Goal: Task Accomplishment & Management: Manage account settings

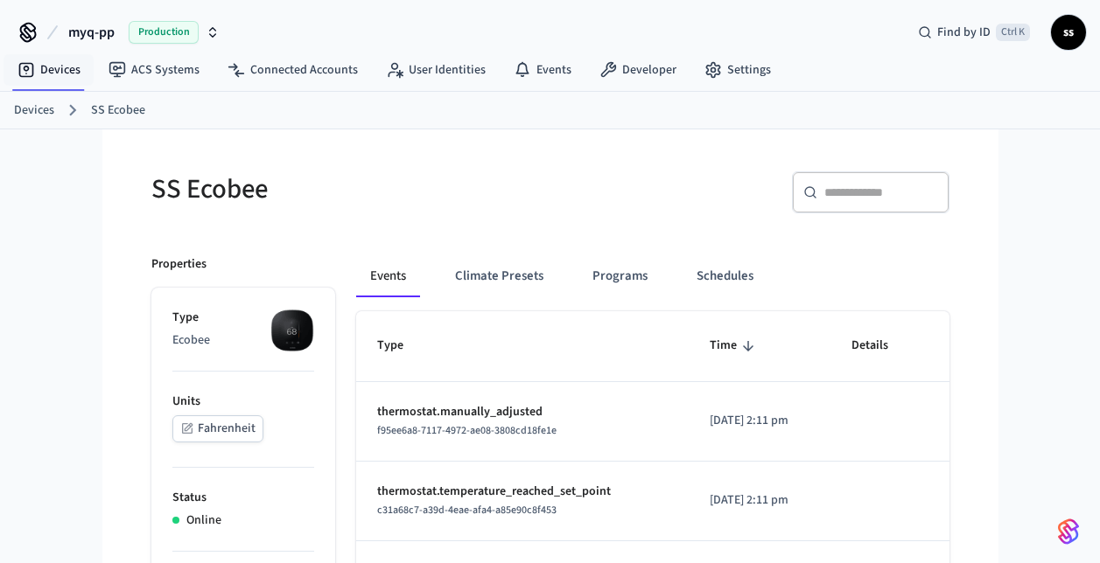
click at [53, 73] on link "Devices" at bounding box center [48, 69] width 91 height 31
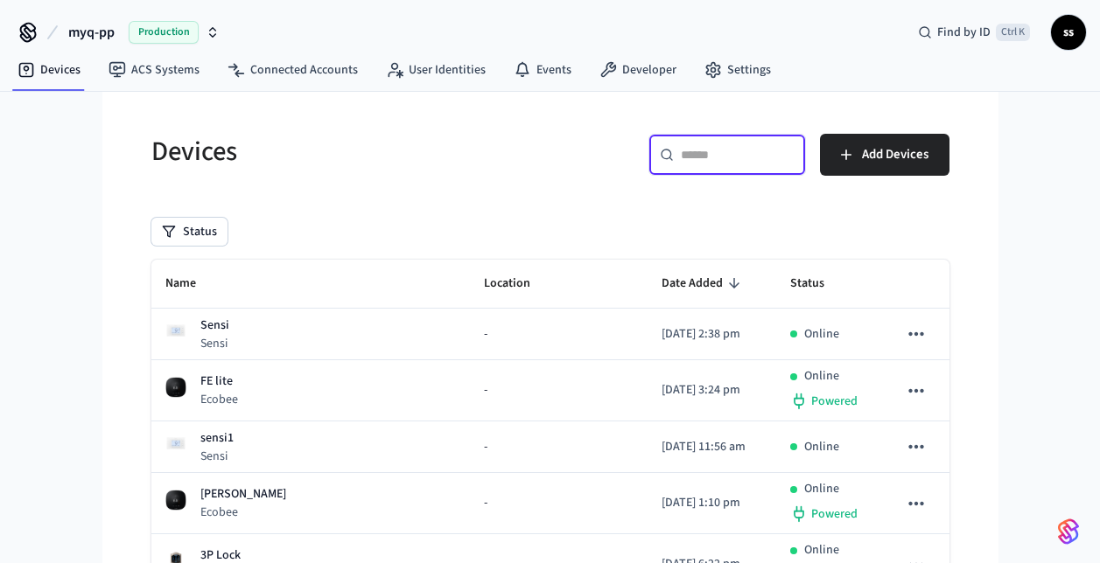
click at [724, 161] on input "text" at bounding box center [738, 154] width 114 height 17
paste input "**********"
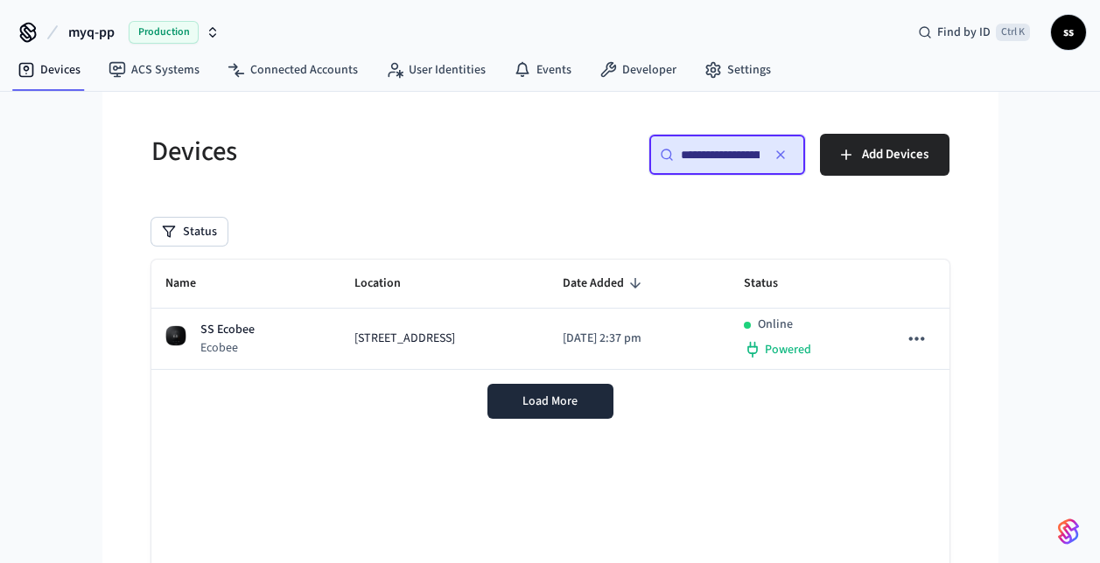
type input "**********"
click at [425, 350] on td "[STREET_ADDRESS]" at bounding box center [444, 339] width 208 height 61
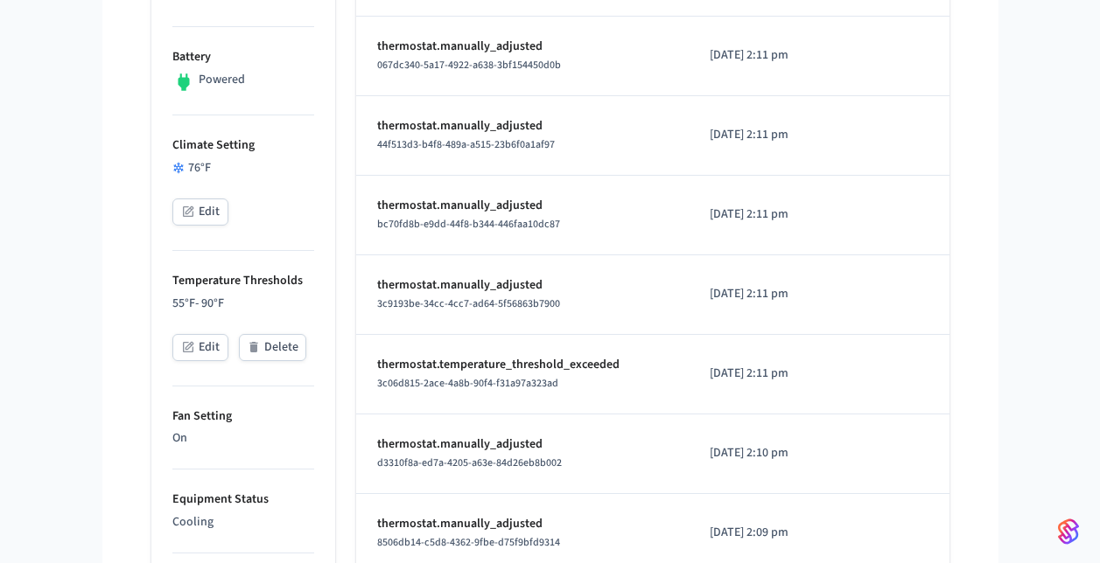
scroll to position [529, 0]
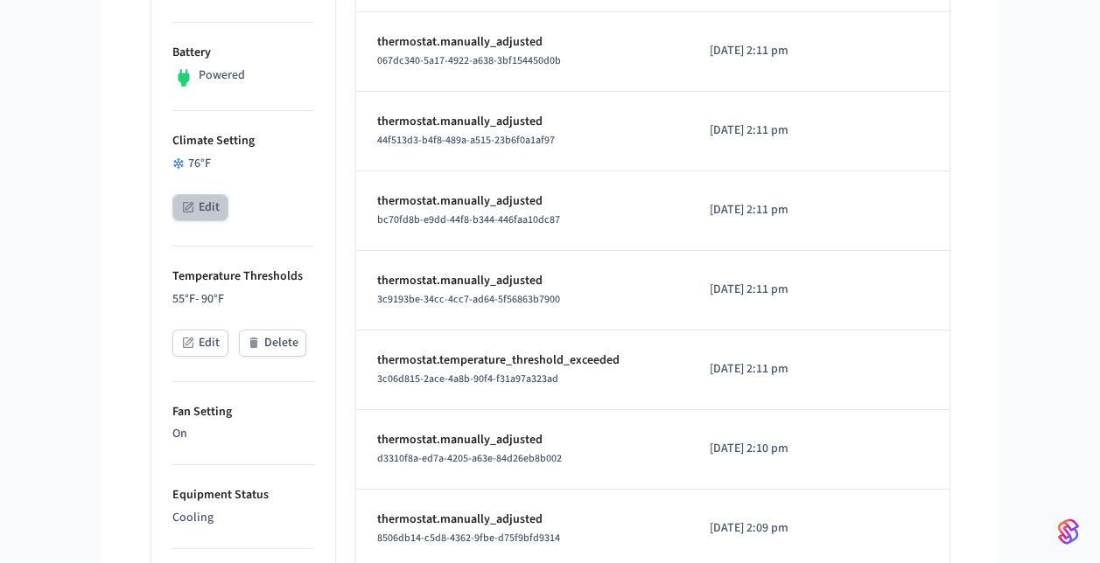
click at [197, 212] on button "Edit" at bounding box center [200, 207] width 56 height 27
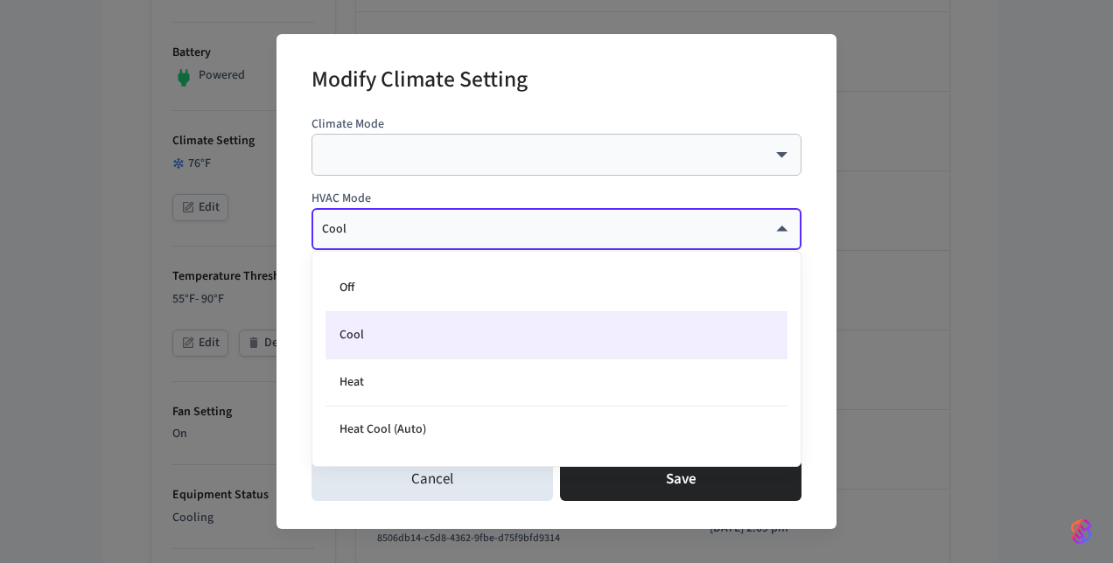
click at [437, 224] on body "myq-pp Production Find by ID Ctrl K ss Devices ACS Systems Connected Accounts U…" at bounding box center [556, 399] width 1113 height 1857
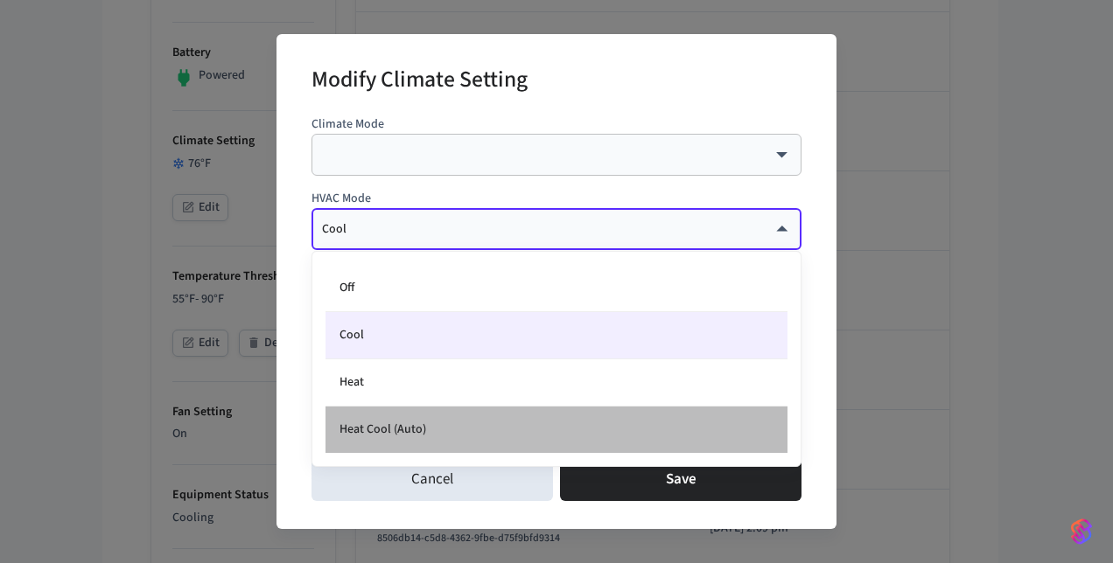
click at [435, 428] on li "Heat Cool (Auto)" at bounding box center [556, 430] width 462 height 46
type input "*********"
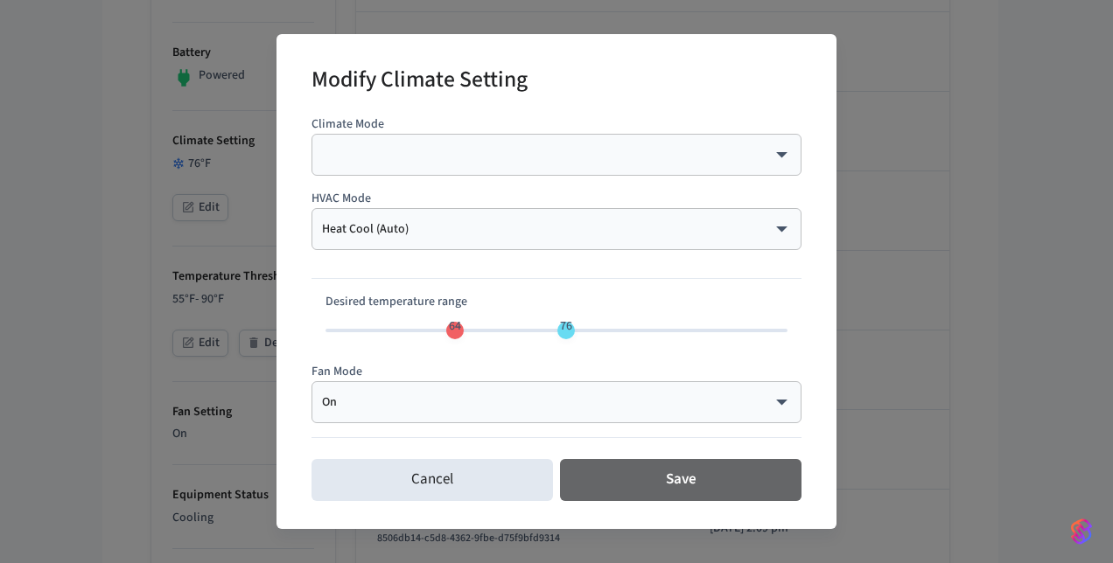
click at [626, 479] on button "Save" at bounding box center [680, 480] width 241 height 42
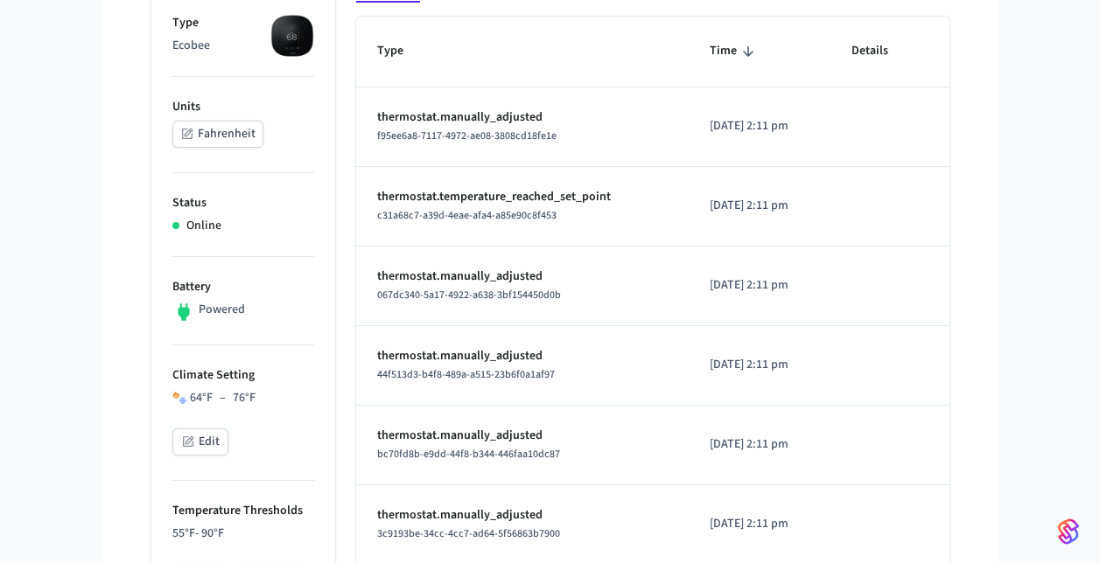
scroll to position [293, 0]
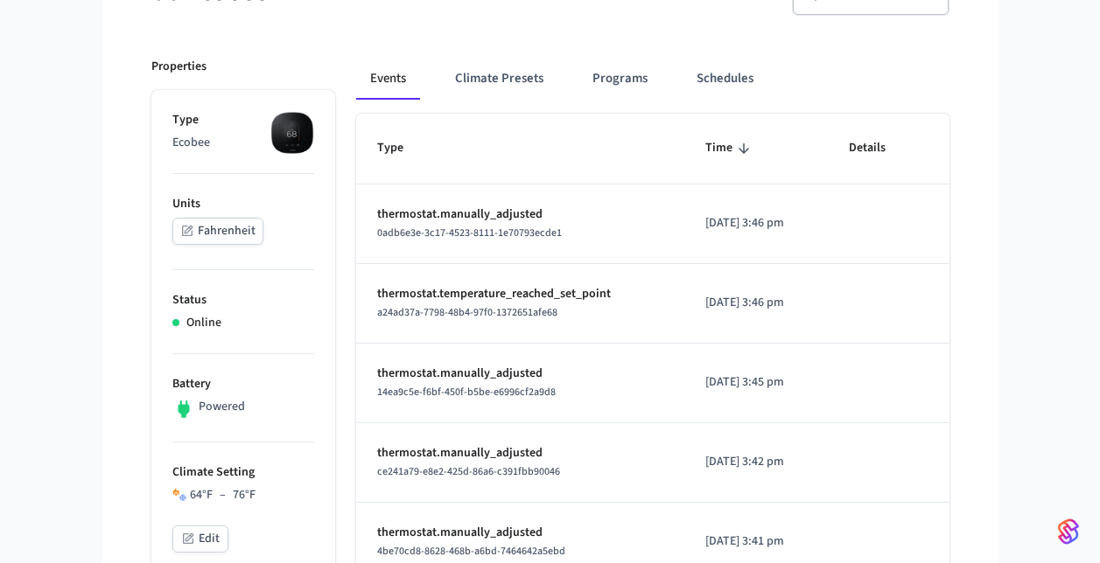
scroll to position [255, 0]
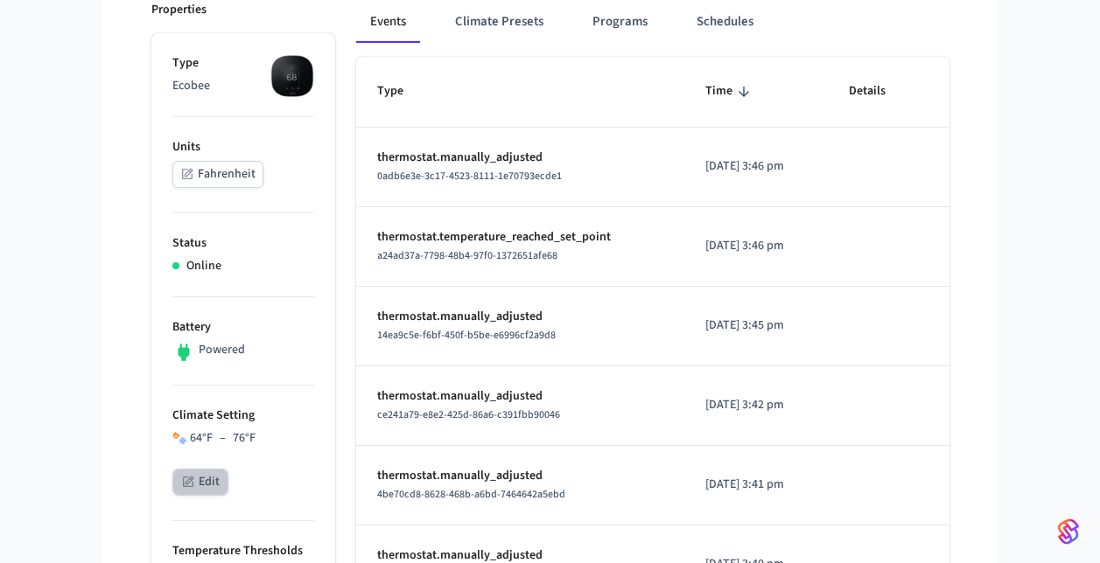
click at [197, 479] on button "Edit" at bounding box center [200, 482] width 56 height 27
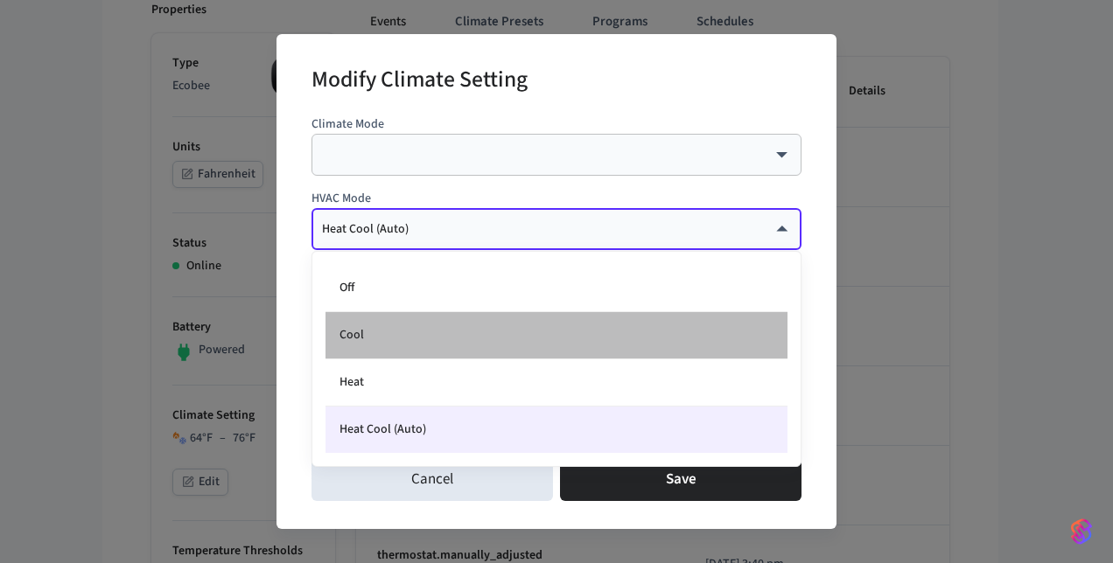
click at [481, 324] on li "Cool" at bounding box center [556, 335] width 462 height 47
type input "****"
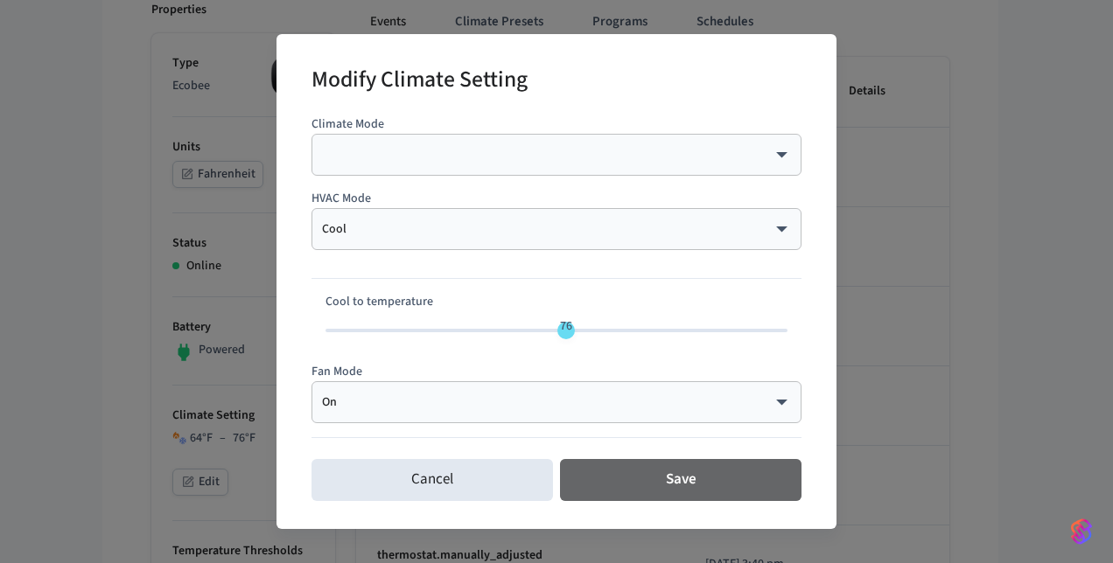
click at [636, 475] on button "Save" at bounding box center [680, 480] width 241 height 42
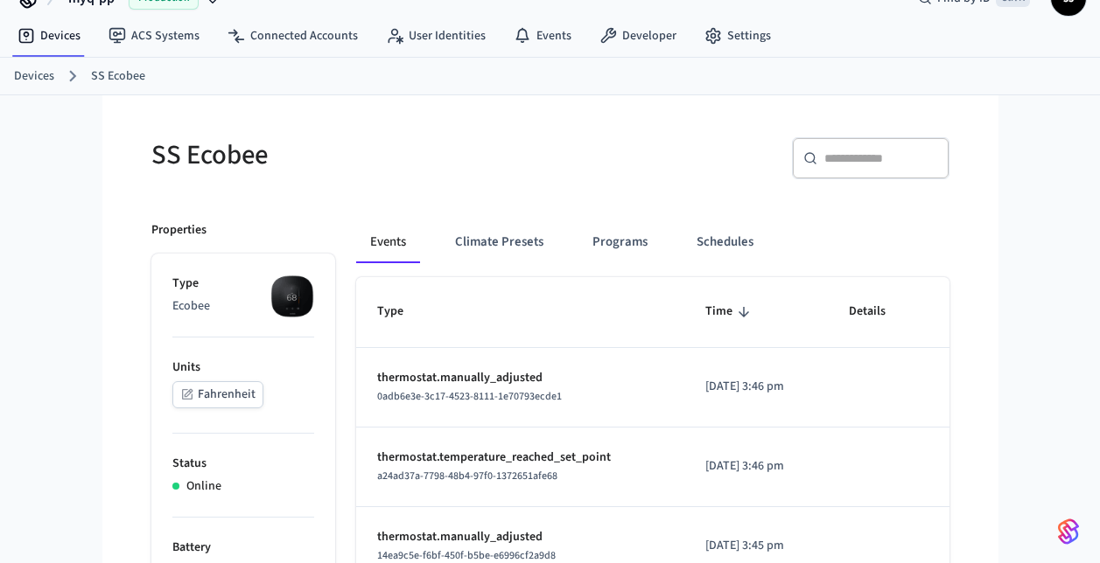
scroll to position [13, 0]
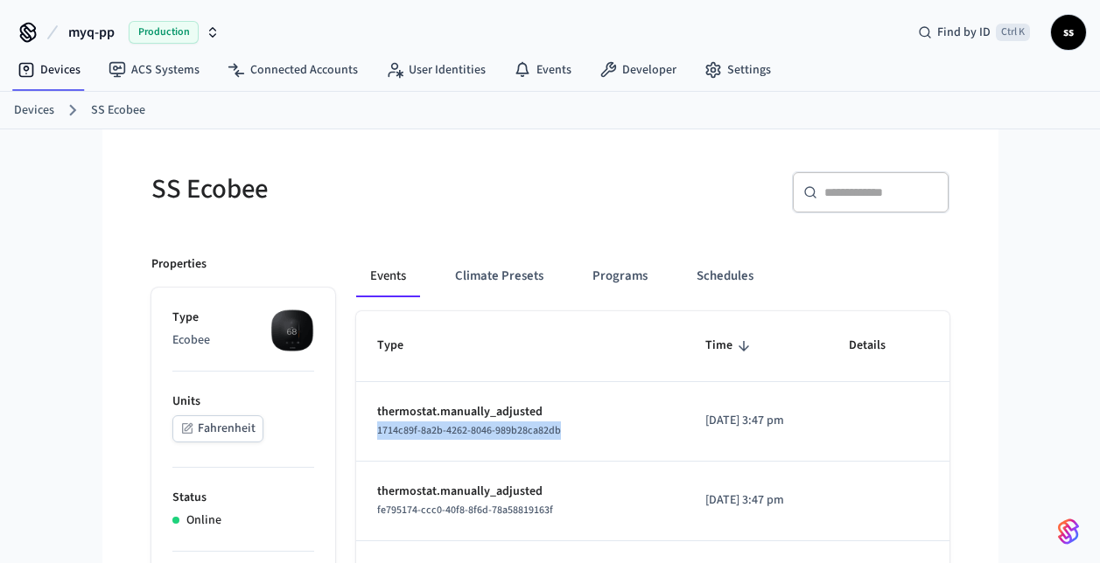
drag, startPoint x: 569, startPoint y: 430, endPoint x: 375, endPoint y: 433, distance: 193.4
click at [375, 433] on td "thermostat.manually_adjusted 1714c89f-8a2b-4262-8046-989b28ca82db" at bounding box center [520, 422] width 328 height 80
copy span "1714c89f-8a2b-4262-8046-989b28ca82db"
click at [618, 67] on link "Developer" at bounding box center [637, 69] width 105 height 31
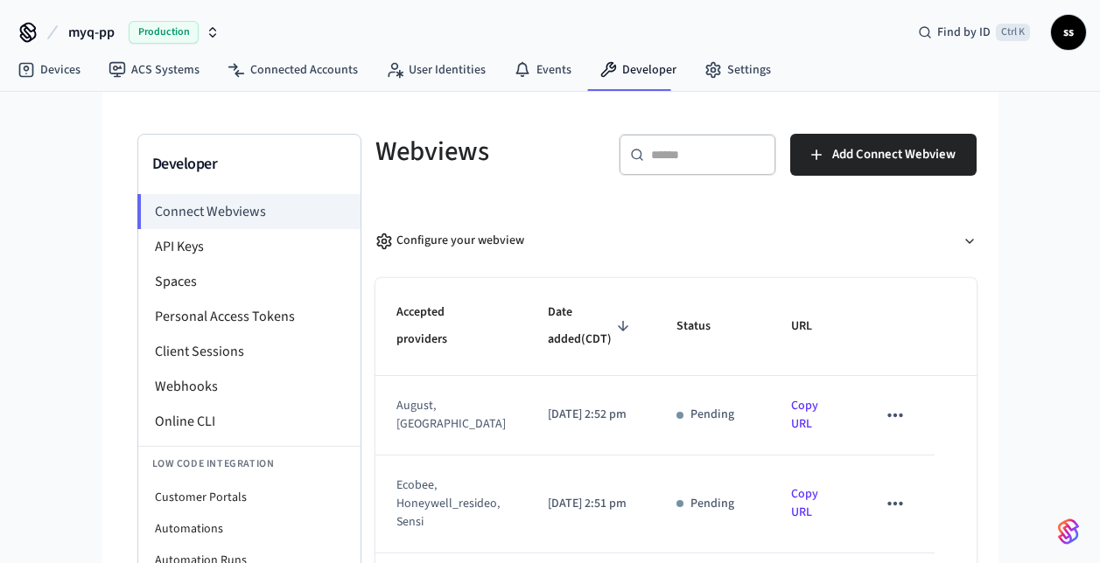
click at [213, 398] on li "Webhooks" at bounding box center [249, 386] width 222 height 35
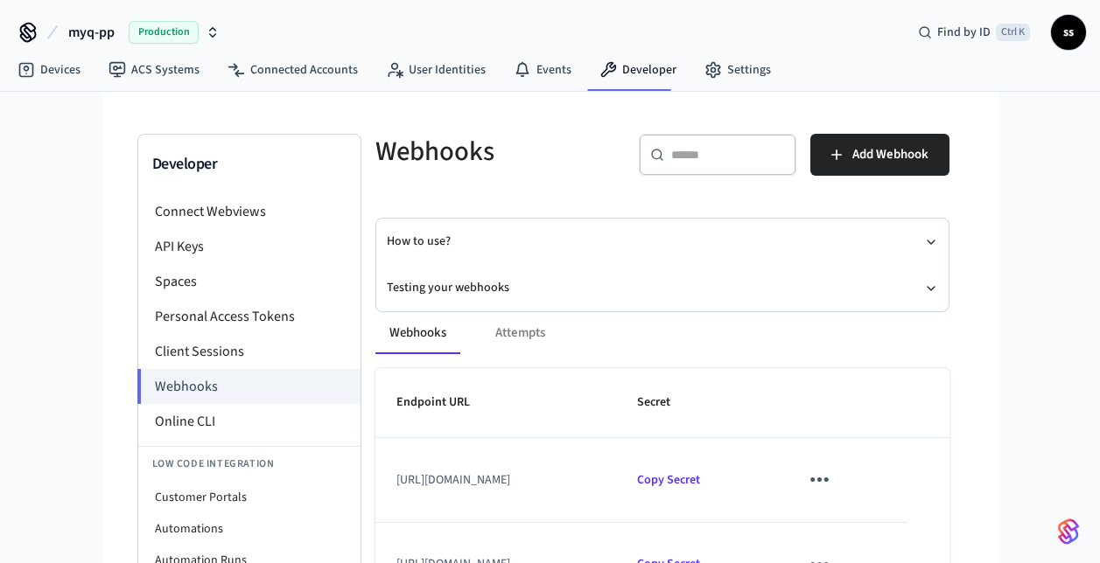
click at [461, 283] on button "Testing your webhooks" at bounding box center [662, 288] width 551 height 46
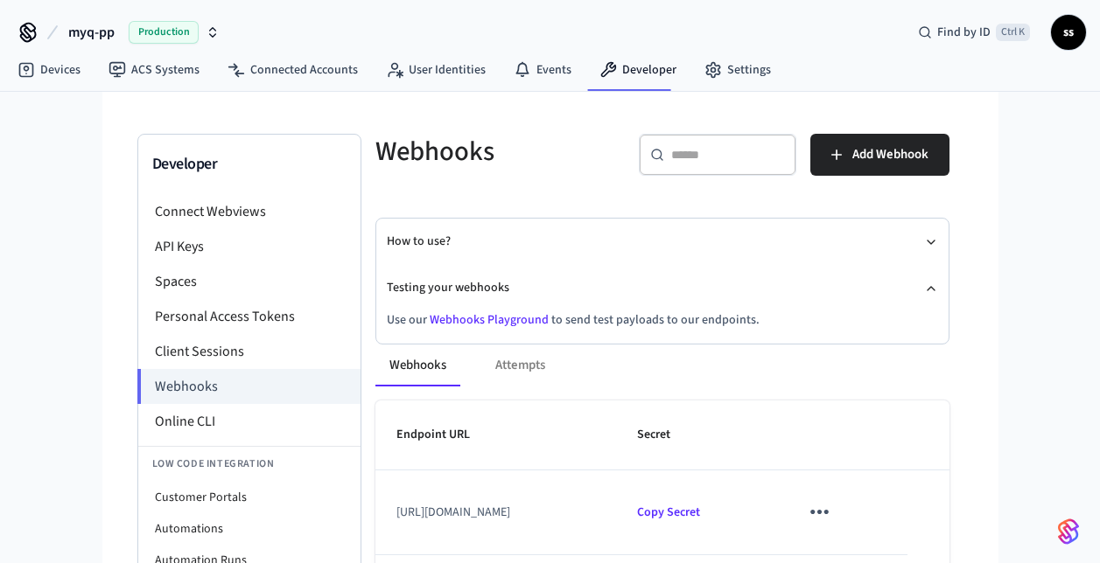
click at [474, 318] on link "Webhooks Playground" at bounding box center [489, 319] width 119 height 17
click at [72, 67] on link "Devices" at bounding box center [48, 69] width 91 height 31
